Goal: Task Accomplishment & Management: Use online tool/utility

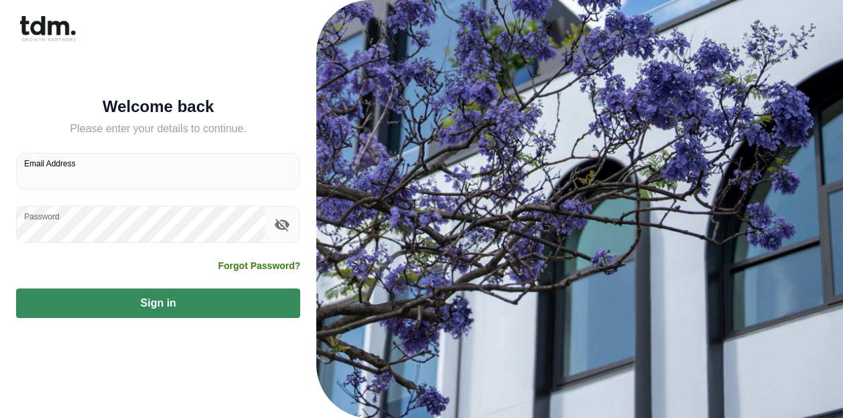
type input "**********"
click at [199, 297] on button "Sign in" at bounding box center [158, 302] width 284 height 29
